Goal: Find specific page/section: Find specific page/section

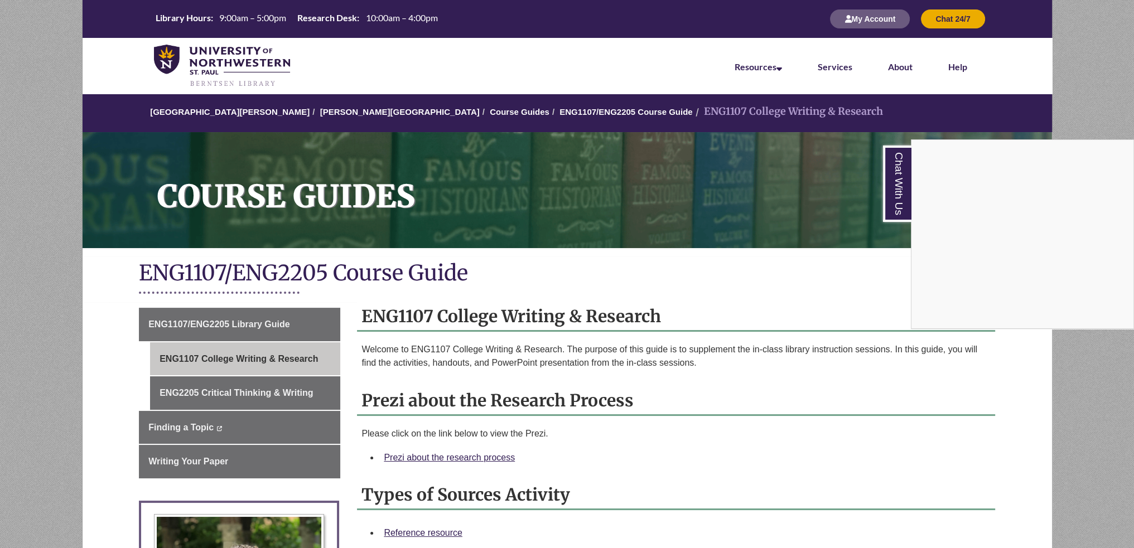
drag, startPoint x: 667, startPoint y: 312, endPoint x: 433, endPoint y: 296, distance: 234.2
click at [435, 311] on div "Chat With Us" at bounding box center [567, 274] width 1134 height 548
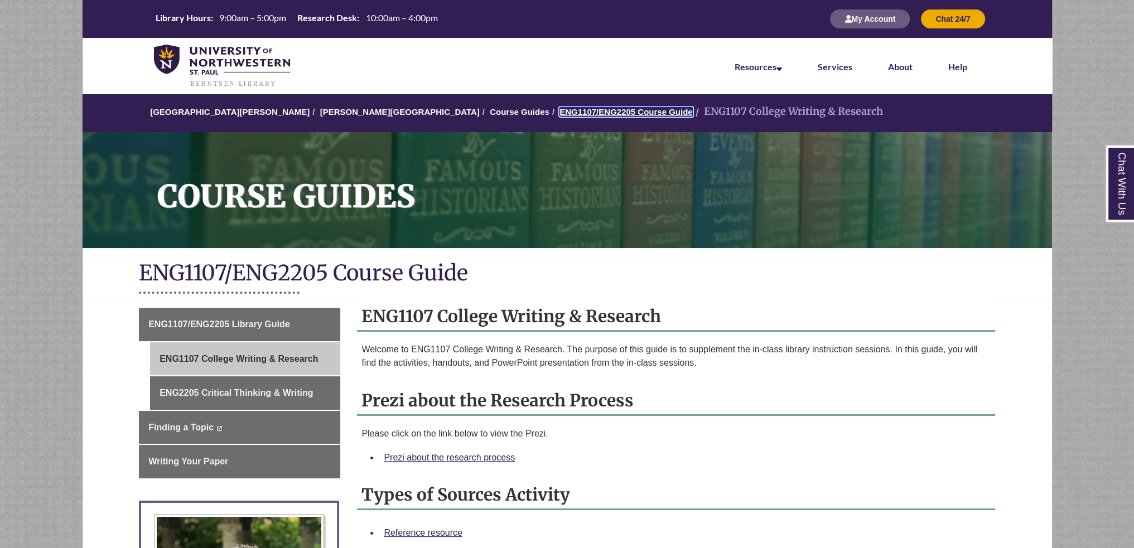
click at [559, 112] on link "ENG1107/ENG2205 Course Guide" at bounding box center [625, 111] width 133 height 9
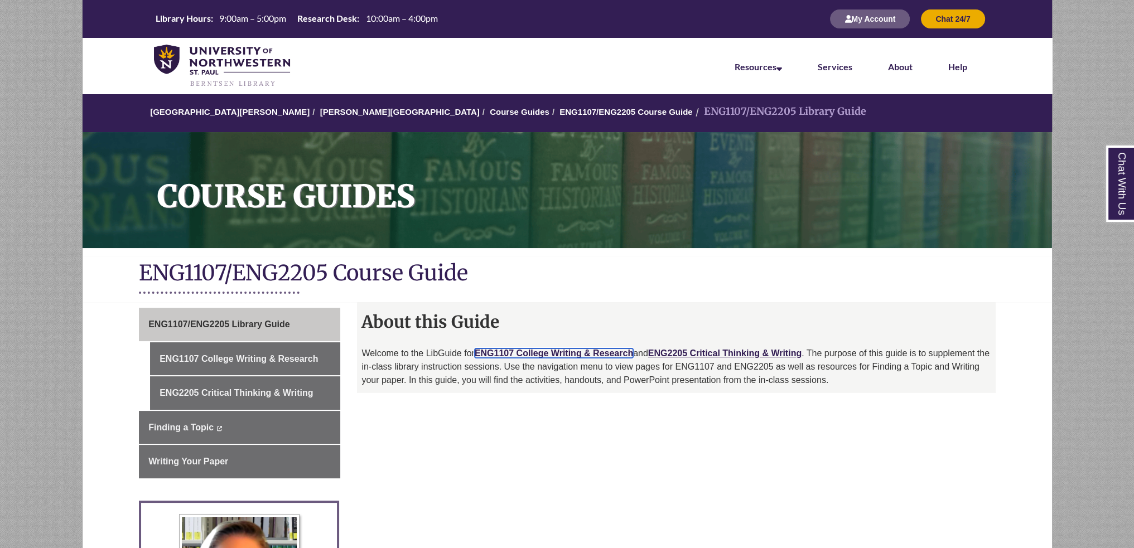
click at [549, 356] on link "ENG1107 College Writing & Research" at bounding box center [554, 353] width 158 height 9
